Goal: Navigation & Orientation: Find specific page/section

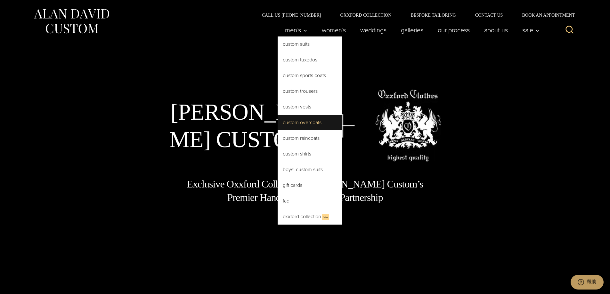
click at [299, 124] on link "Custom Overcoats" at bounding box center [310, 122] width 64 height 15
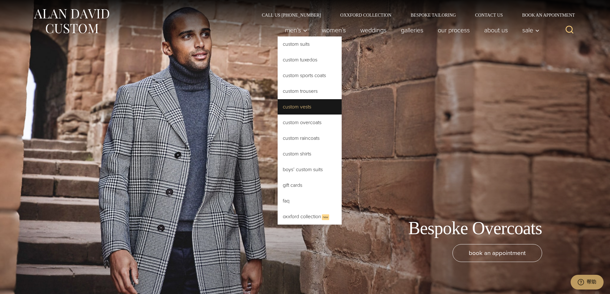
click at [295, 107] on link "Custom Vests" at bounding box center [310, 106] width 64 height 15
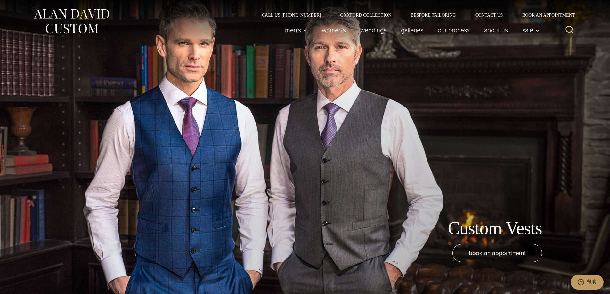
click at [85, 22] on img at bounding box center [71, 21] width 77 height 29
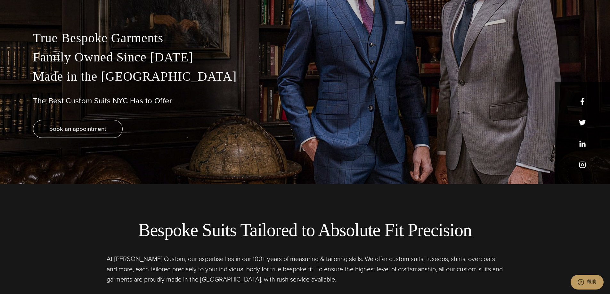
scroll to position [64, 0]
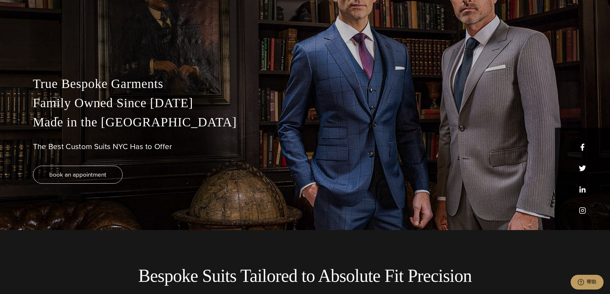
drag, startPoint x: 45, startPoint y: 184, endPoint x: 220, endPoint y: 250, distance: 187.5
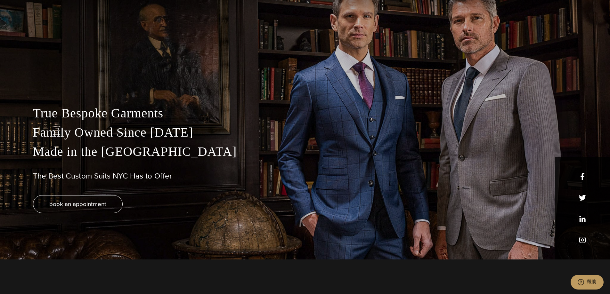
scroll to position [0, 0]
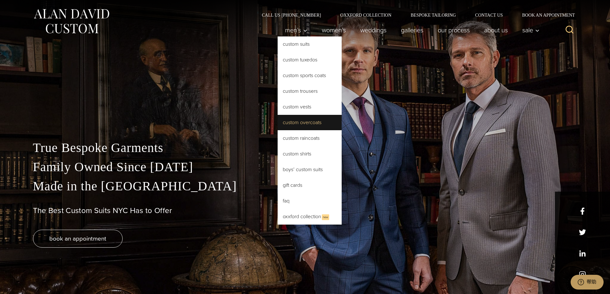
click at [301, 125] on link "Custom Overcoats" at bounding box center [310, 122] width 64 height 15
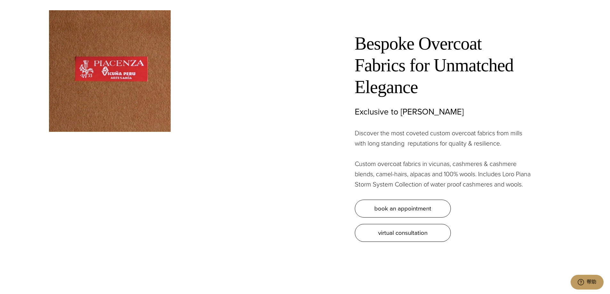
scroll to position [1954, 0]
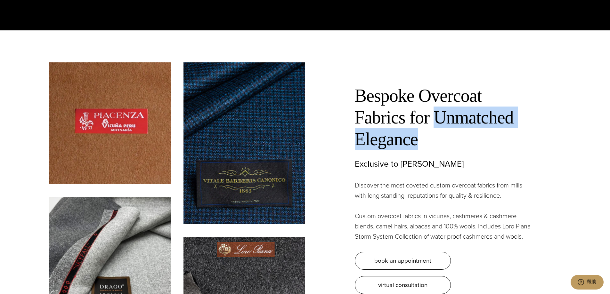
drag, startPoint x: 528, startPoint y: 113, endPoint x: 357, endPoint y: 113, distance: 170.7
click at [357, 113] on h2 "Bespoke Overcoat Fabrics for Unmatched Elegance" at bounding box center [444, 117] width 179 height 65
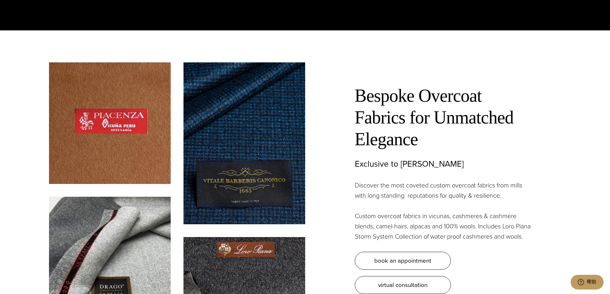
click at [335, 82] on div "Bespoke Overcoat Fabrics for Unmatched Elegance Exclusive to Alan David Discove…" at bounding box center [433, 178] width 256 height 232
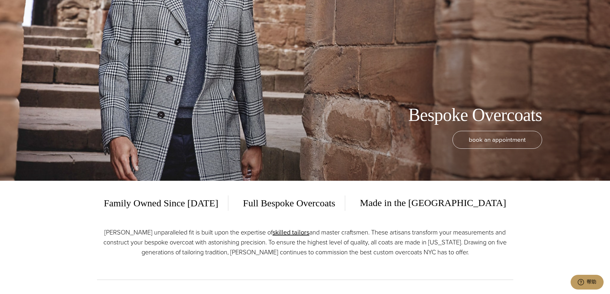
scroll to position [0, 0]
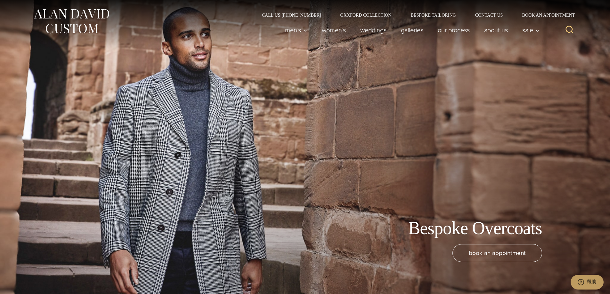
click at [376, 30] on link "weddings" at bounding box center [373, 30] width 41 height 13
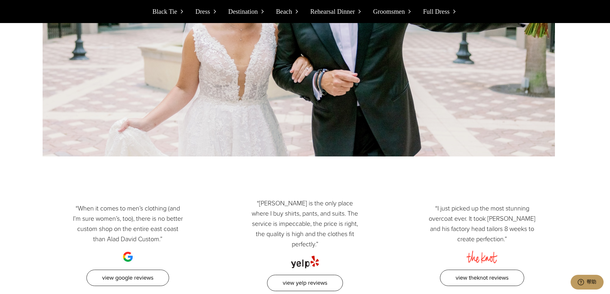
scroll to position [6758, 0]
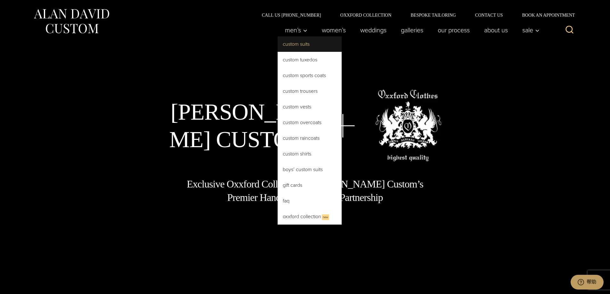
click at [297, 46] on link "Custom Suits" at bounding box center [310, 44] width 64 height 15
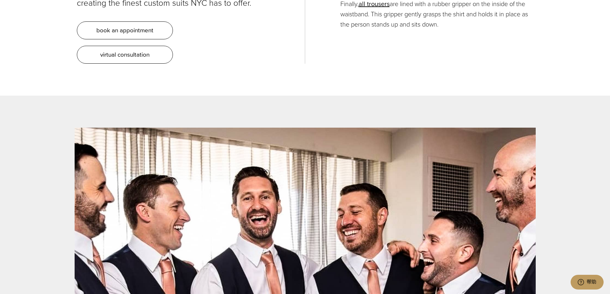
scroll to position [2755, 0]
